Goal: Navigation & Orientation: Find specific page/section

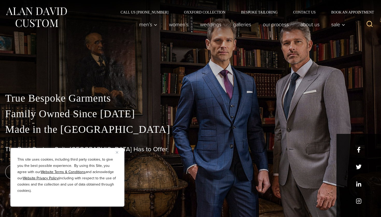
click at [117, 152] on img "Close" at bounding box center [117, 152] width 2 height 2
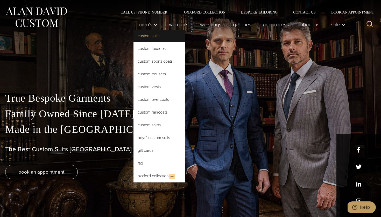
click at [148, 38] on link "Custom Suits" at bounding box center [160, 36] width 52 height 12
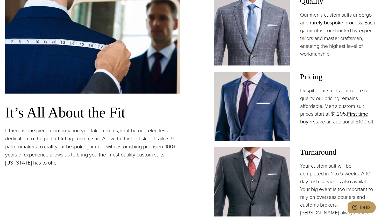
scroll to position [377, 0]
